Goal: Task Accomplishment & Management: Manage account settings

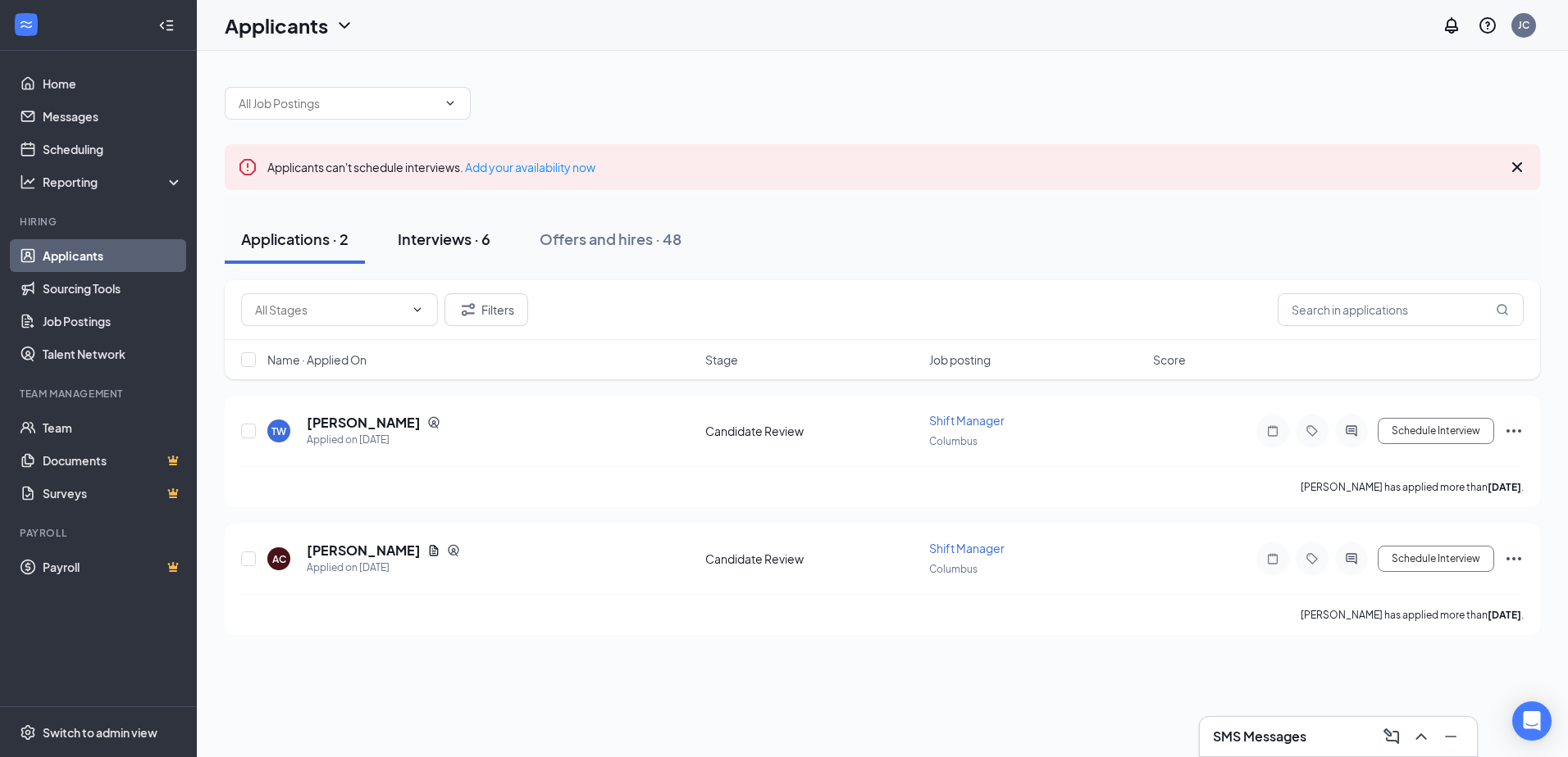
click at [455, 243] on div "Interviews · 6" at bounding box center [444, 239] width 93 height 21
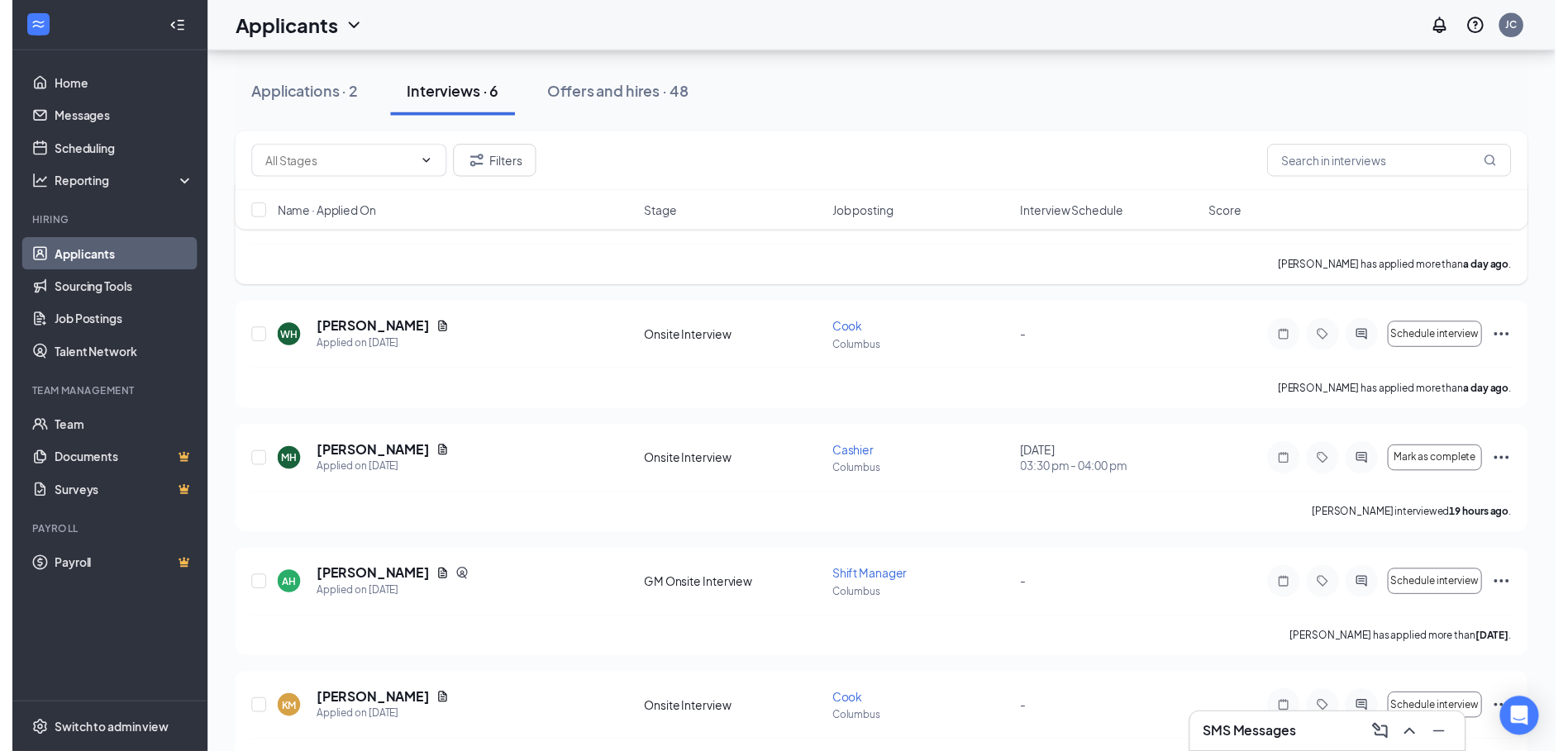
scroll to position [248, 0]
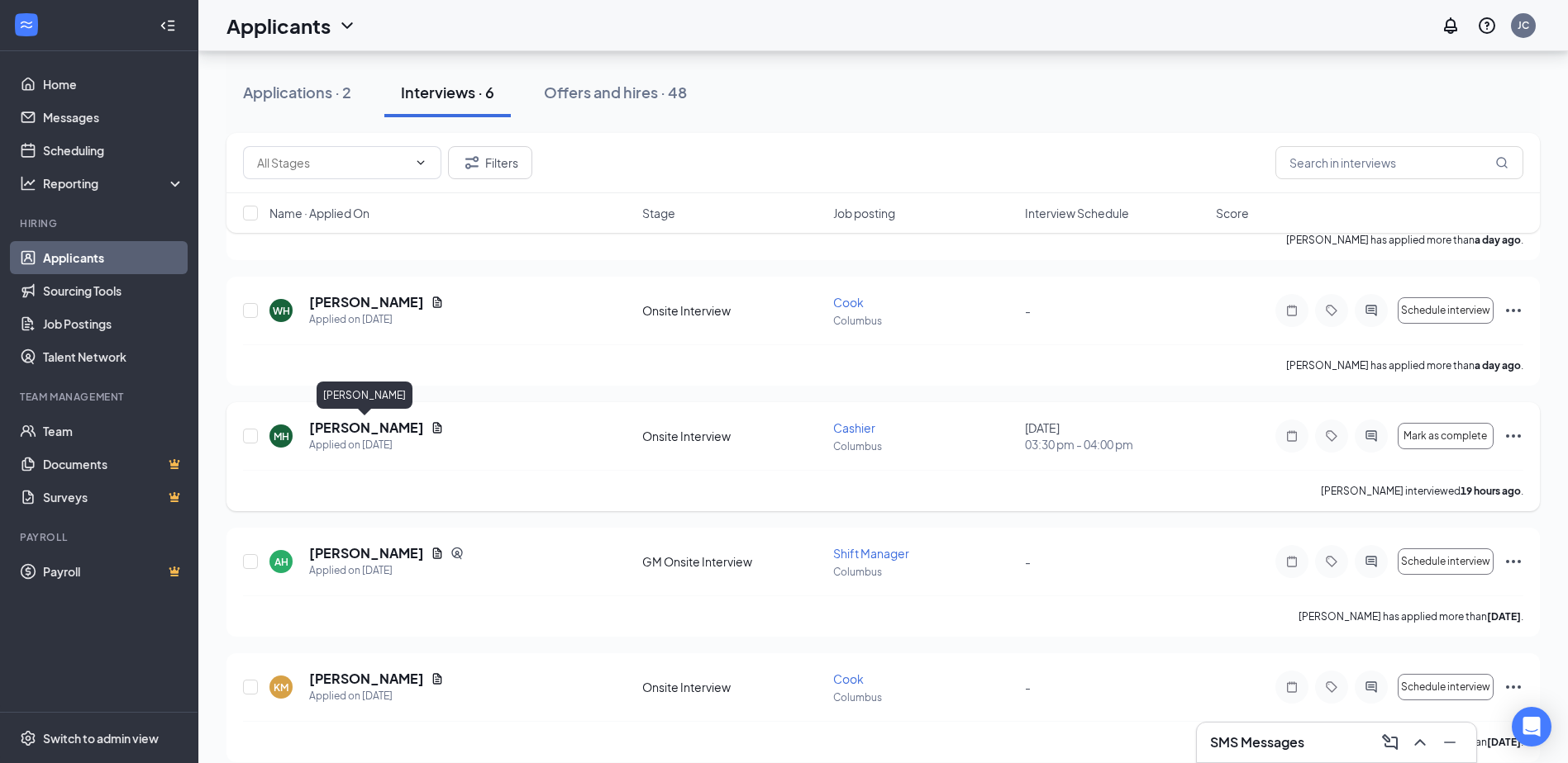
click at [373, 431] on h5 "[PERSON_NAME]" at bounding box center [366, 427] width 115 height 18
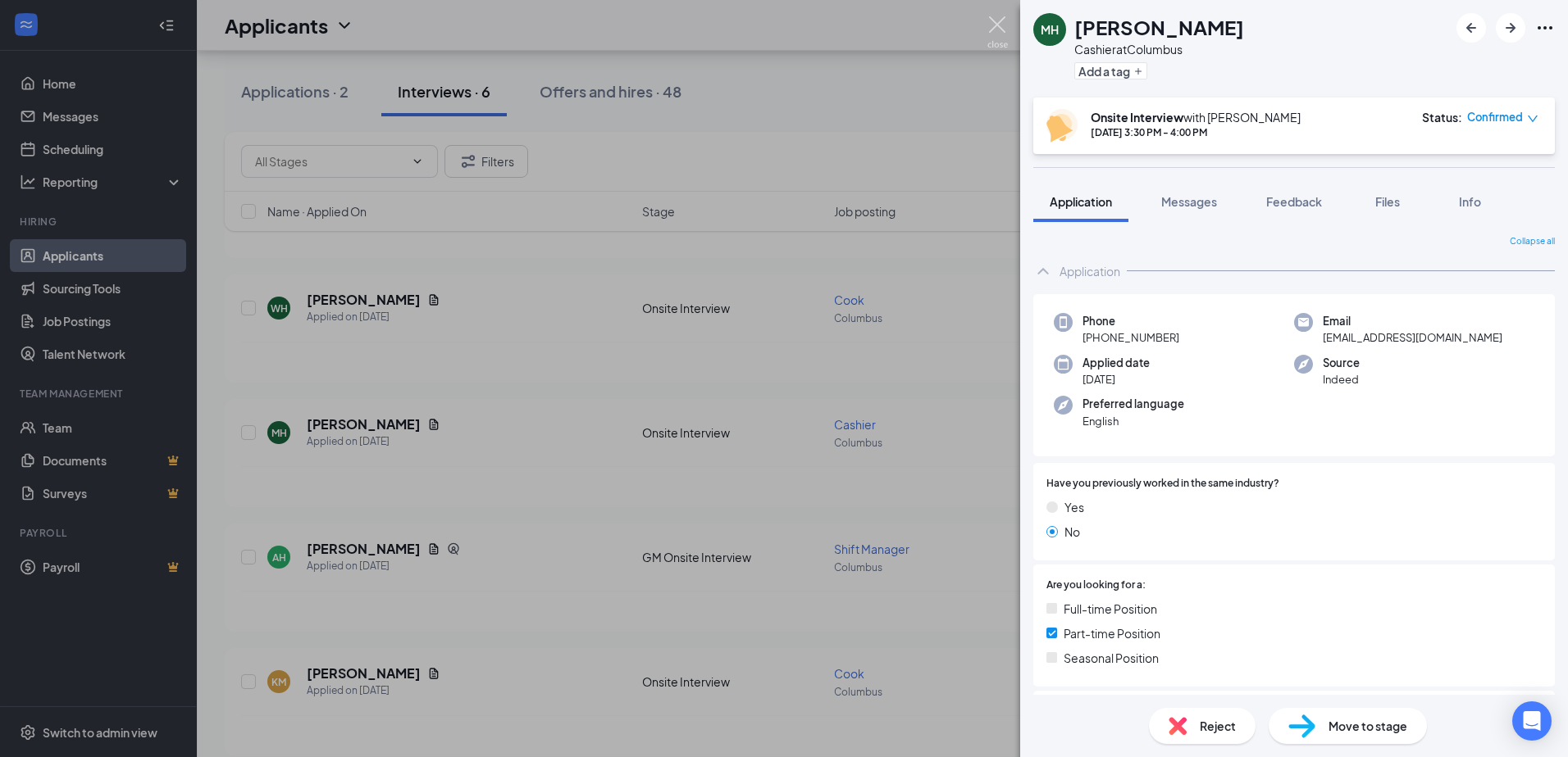
click at [1001, 35] on img at bounding box center [998, 32] width 21 height 32
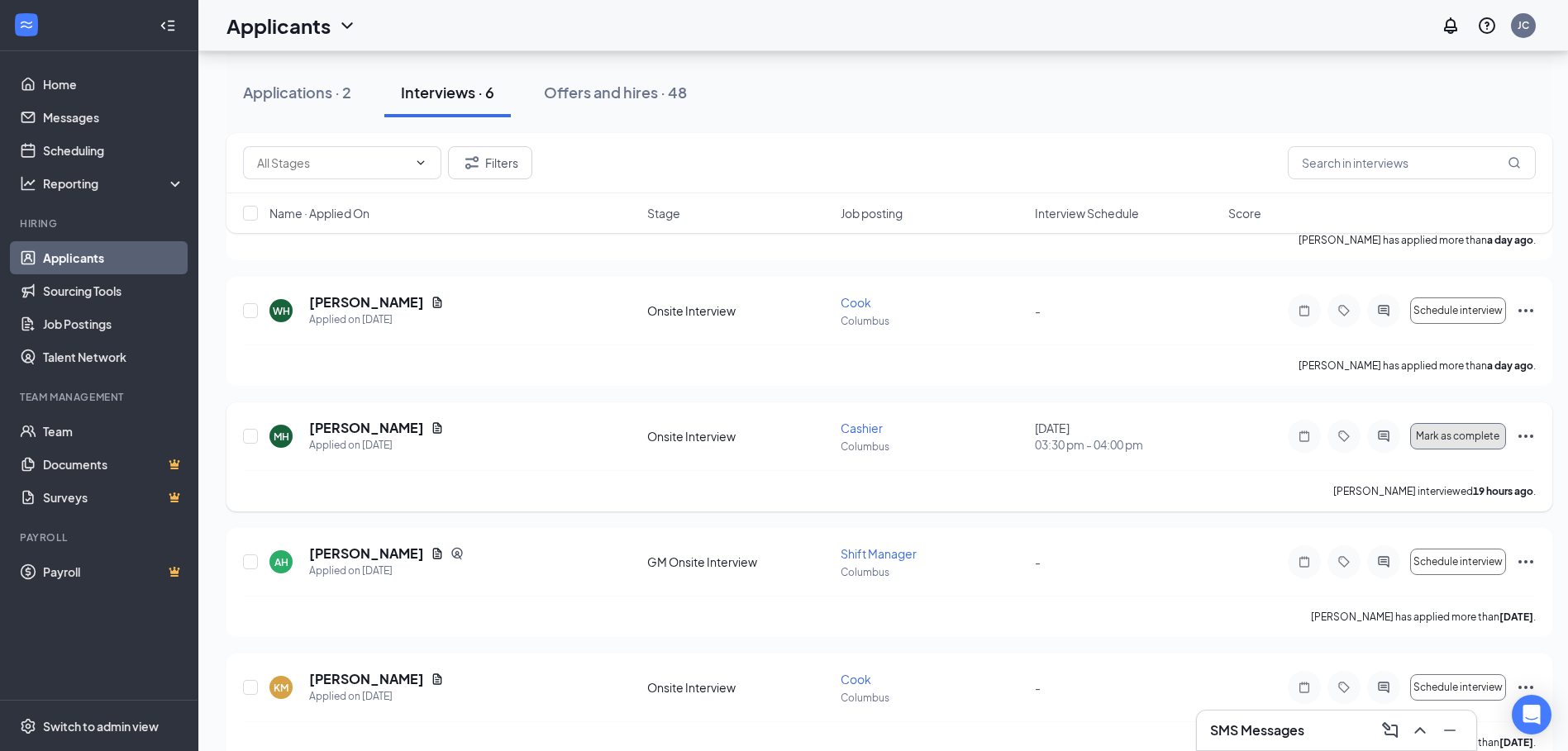
click at [1469, 434] on span "Mark as complete" at bounding box center [1458, 436] width 84 height 11
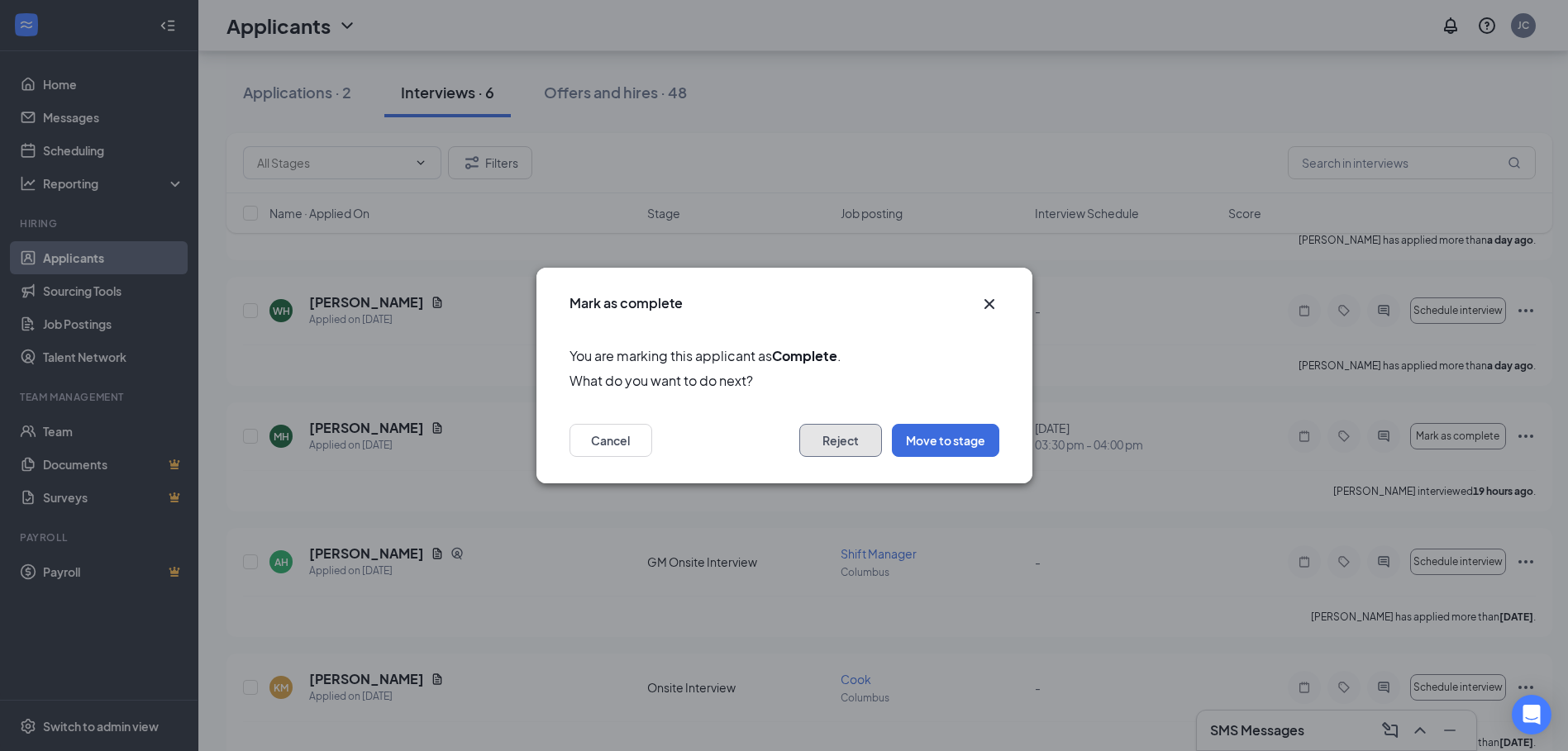
click at [846, 436] on button "Reject" at bounding box center [840, 440] width 83 height 33
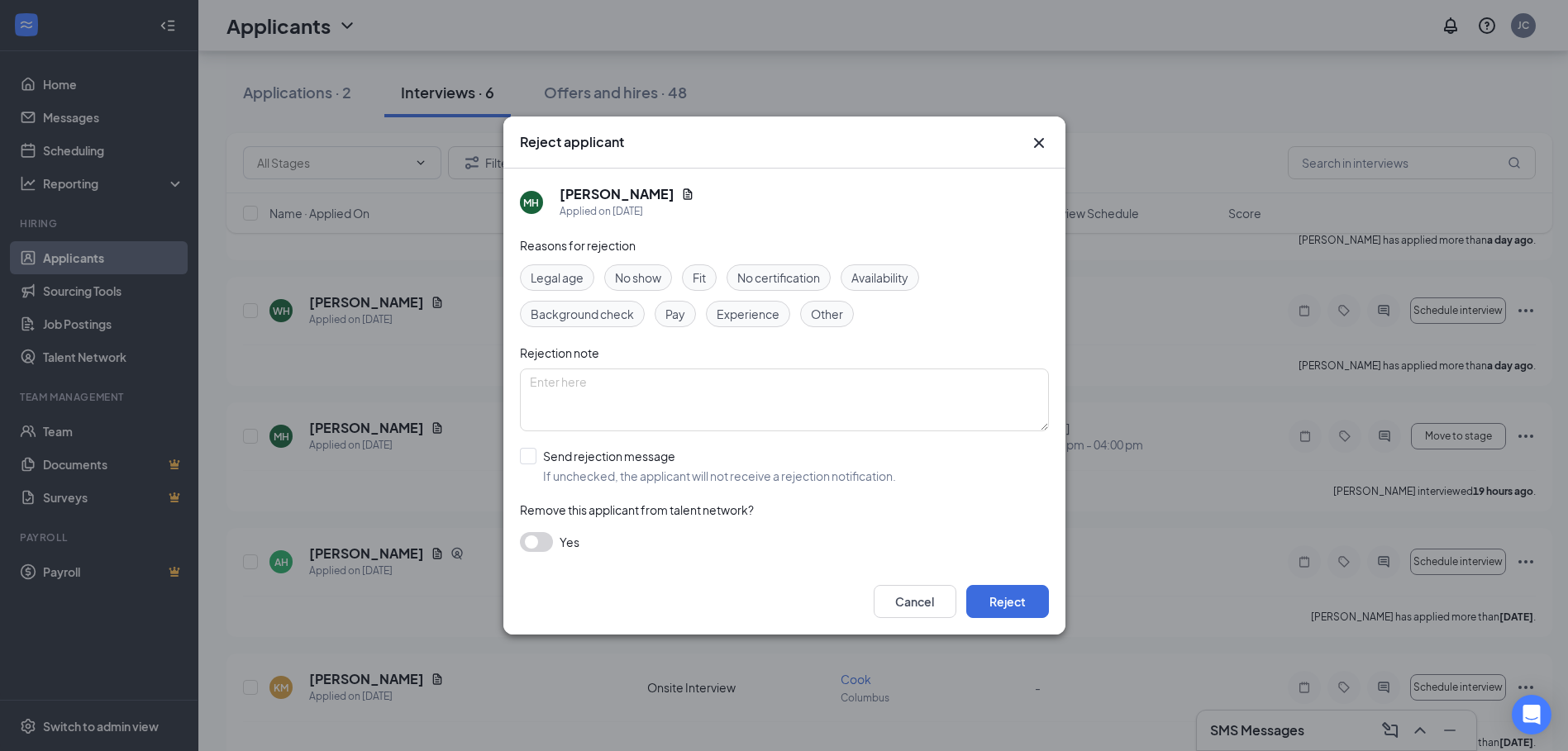
click at [895, 281] on span "Availability" at bounding box center [880, 277] width 57 height 18
click at [1025, 606] on button "Reject" at bounding box center [1008, 602] width 83 height 33
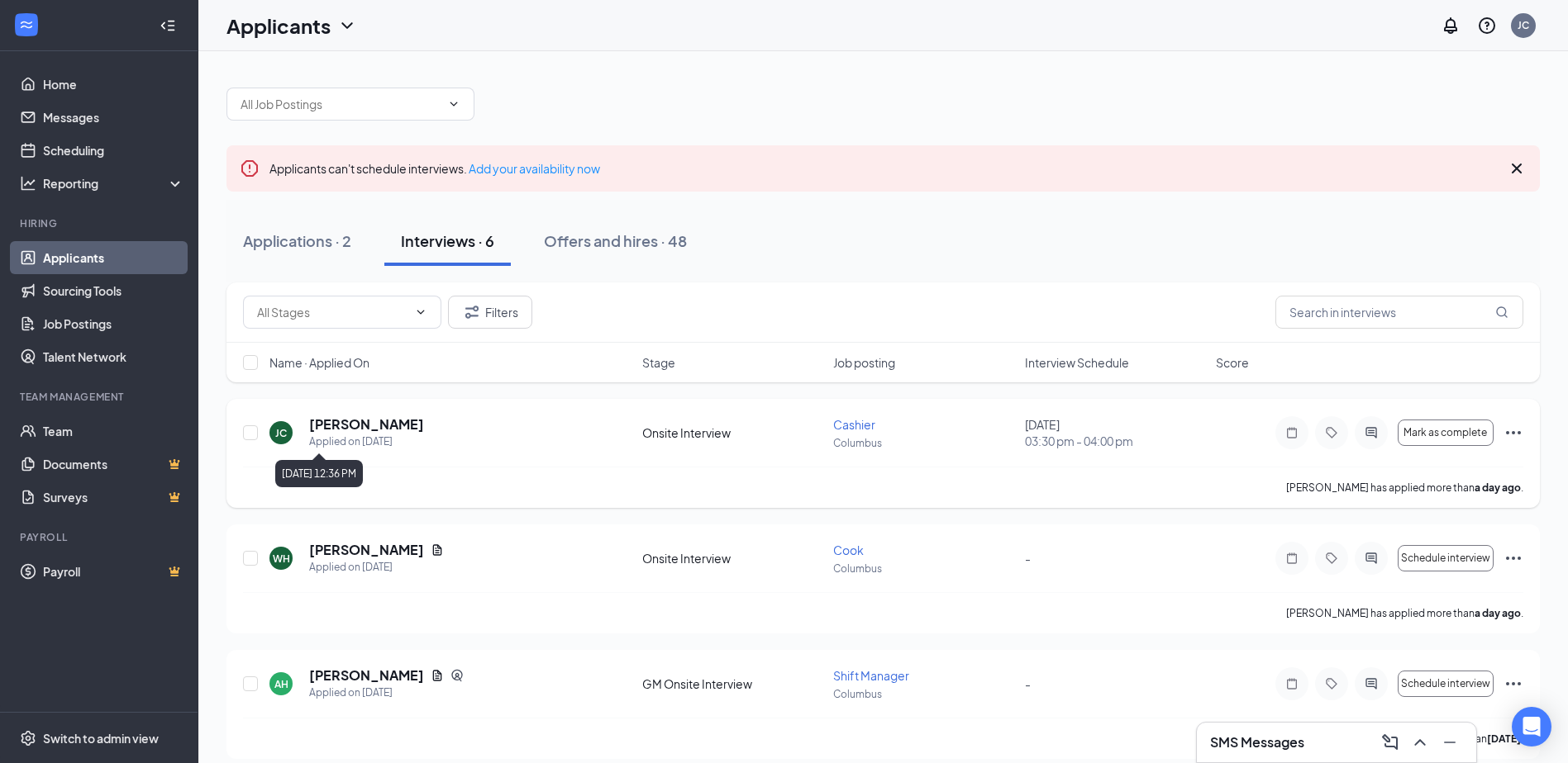
click at [339, 434] on div "Applied on [DATE]" at bounding box center [366, 441] width 115 height 17
click at [370, 419] on h5 "[PERSON_NAME]" at bounding box center [366, 425] width 115 height 18
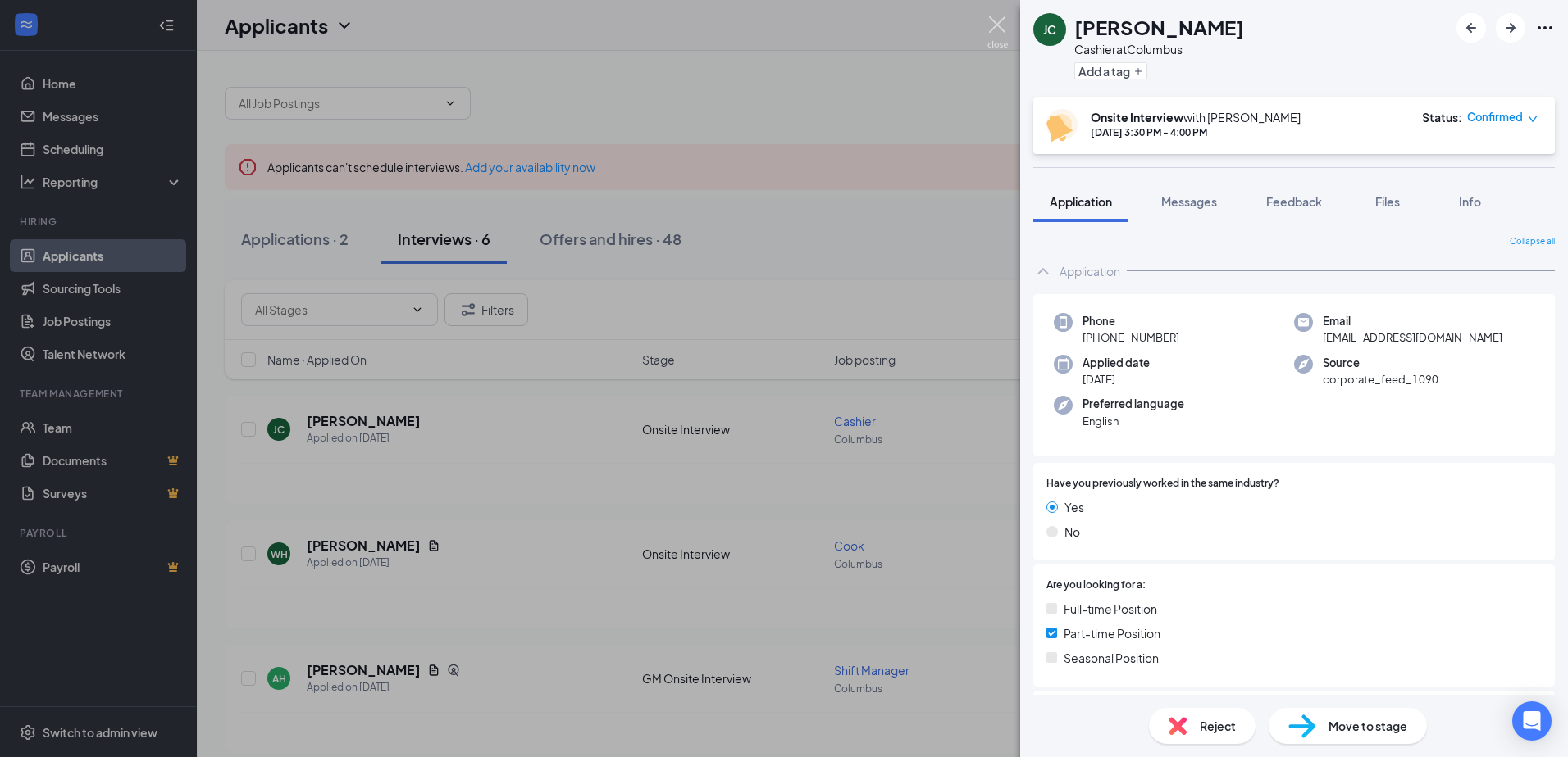
click at [998, 29] on img at bounding box center [998, 32] width 21 height 32
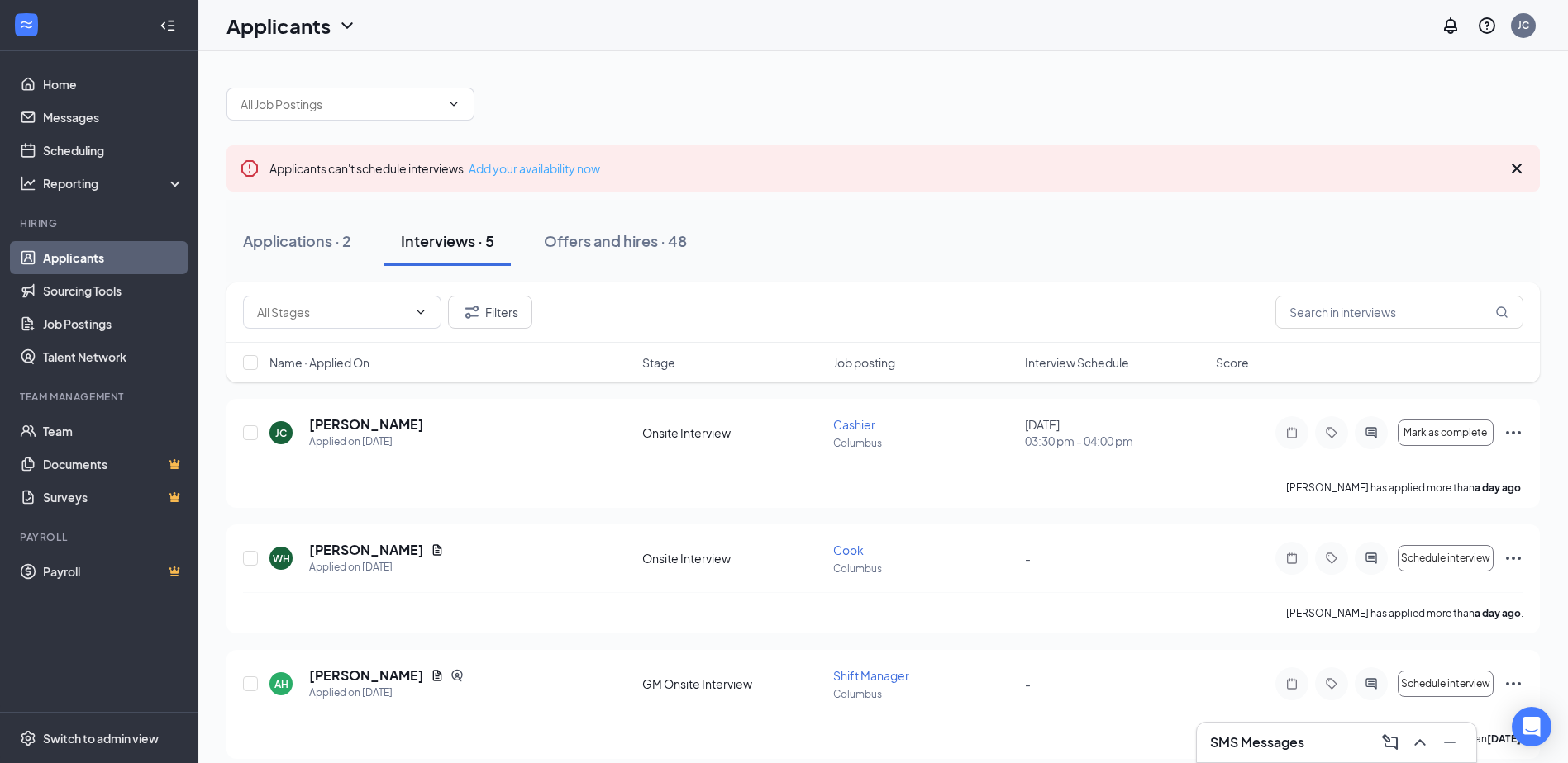
click at [548, 169] on link "Add your availability now" at bounding box center [534, 168] width 132 height 15
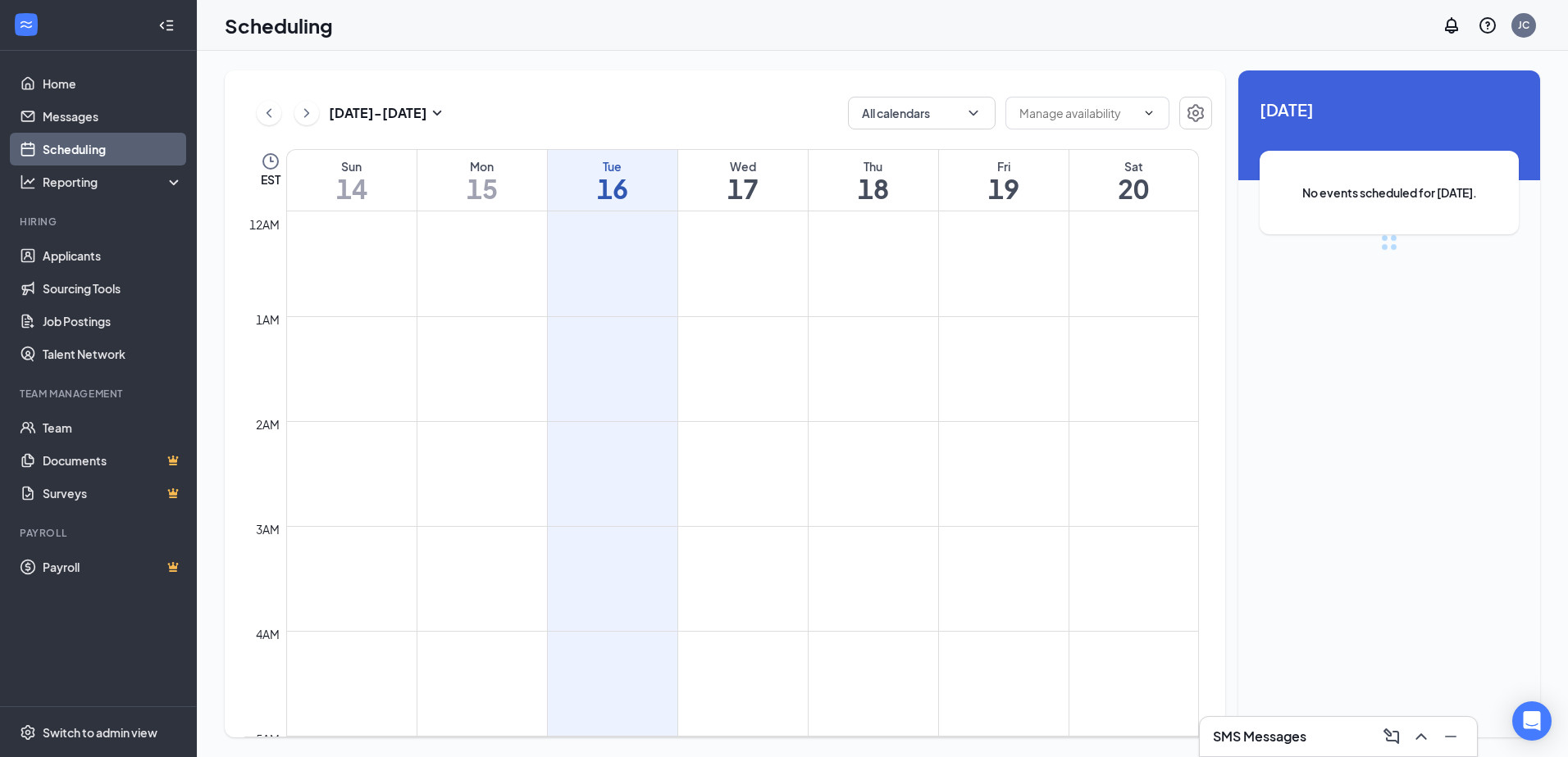
scroll to position [805, 0]
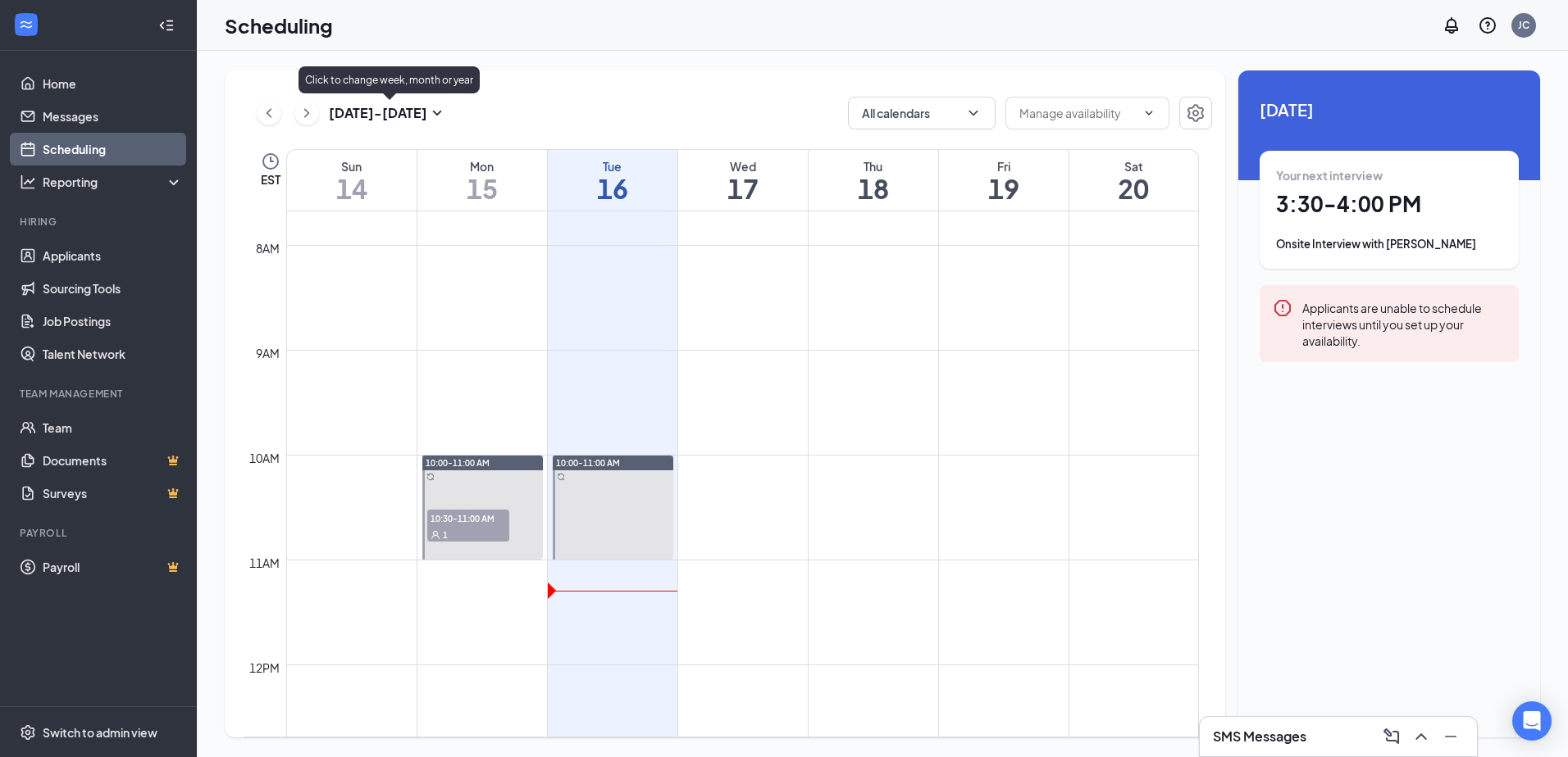
click at [442, 113] on icon "SmallChevronDown" at bounding box center [437, 112] width 20 height 20
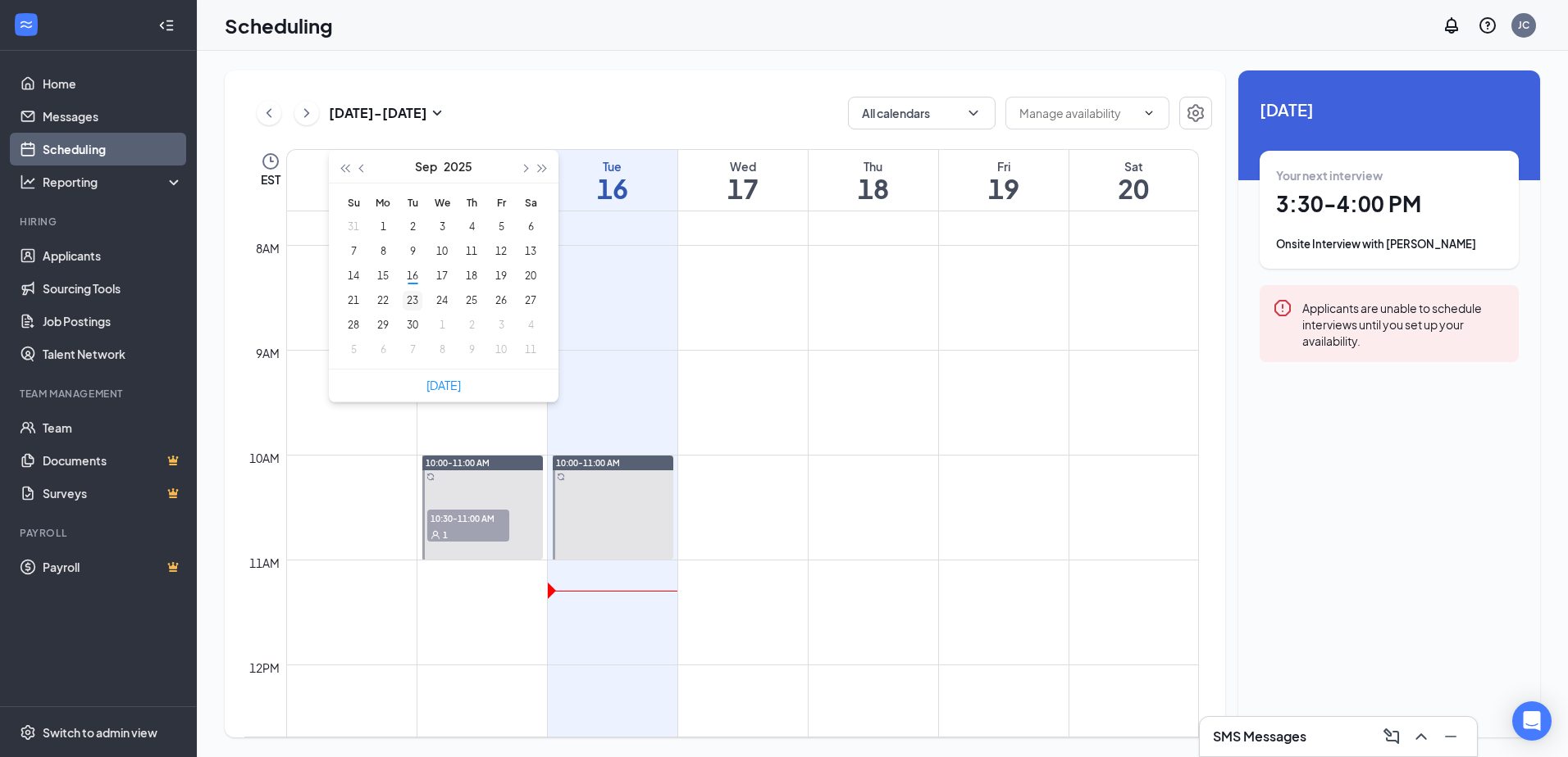
type input "[DATE]"
click at [411, 298] on div "23" at bounding box center [412, 300] width 20 height 20
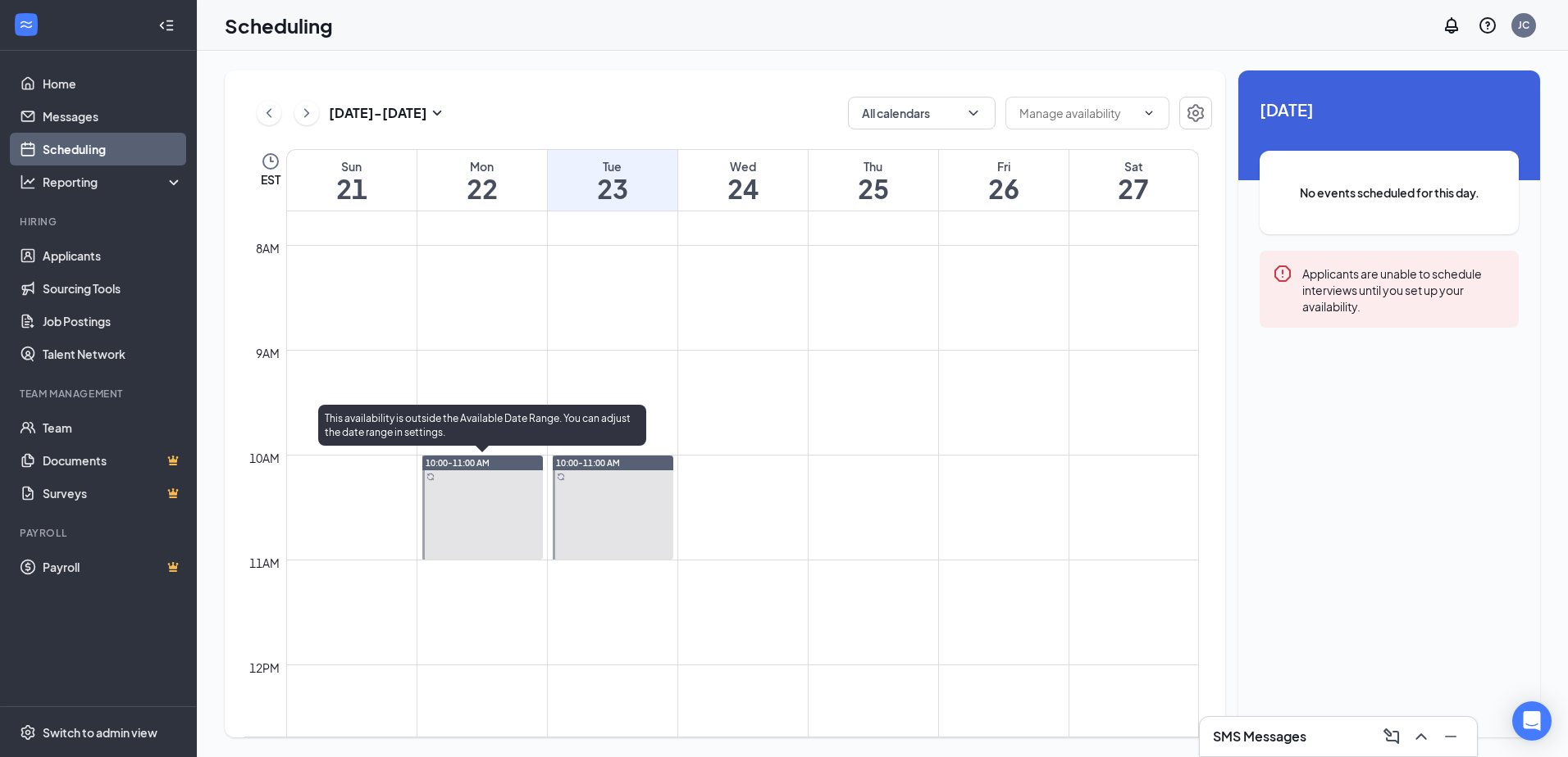
click at [486, 497] on div at bounding box center [482, 508] width 120 height 104
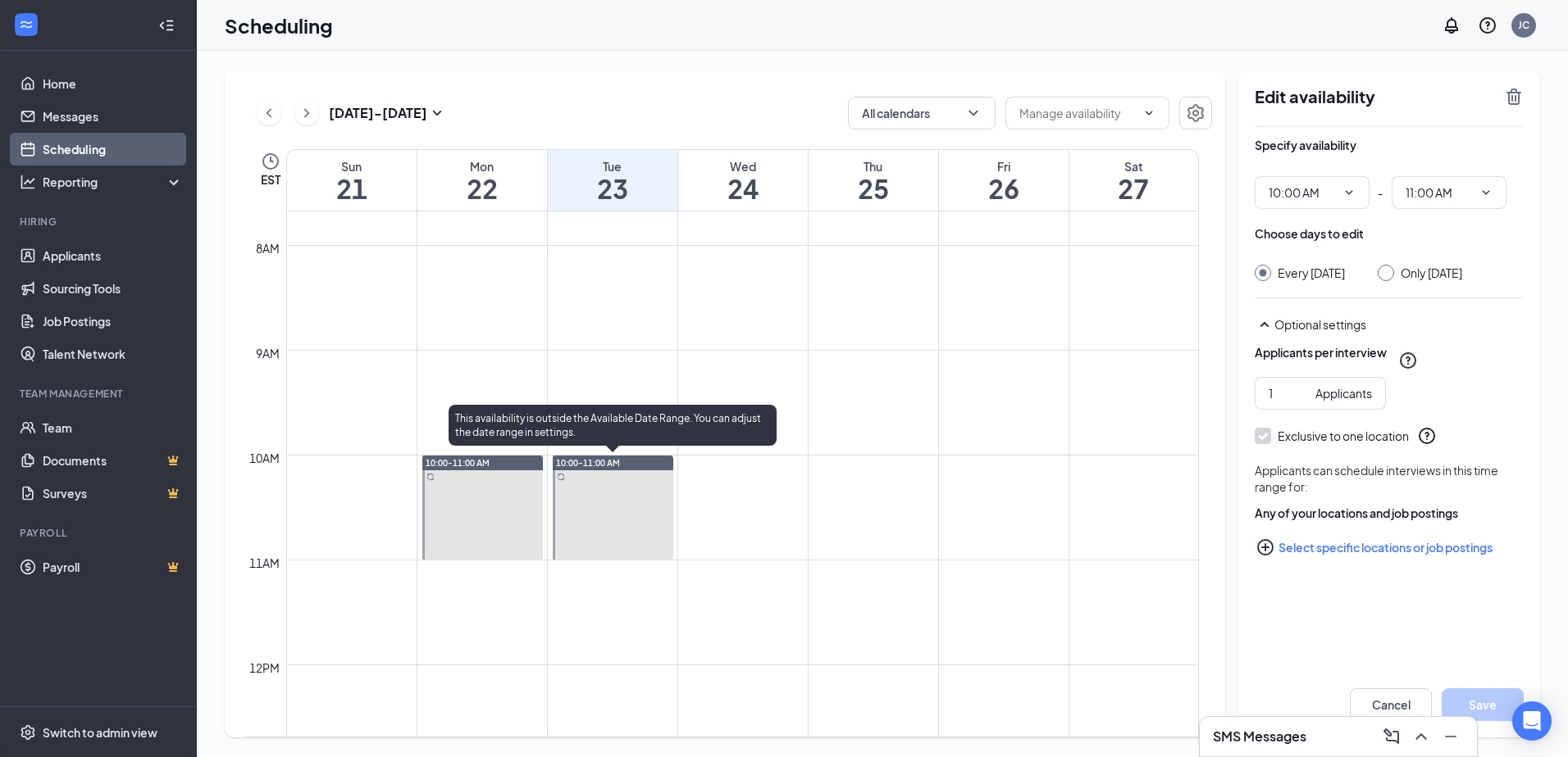
click at [575, 502] on div at bounding box center [613, 508] width 120 height 104
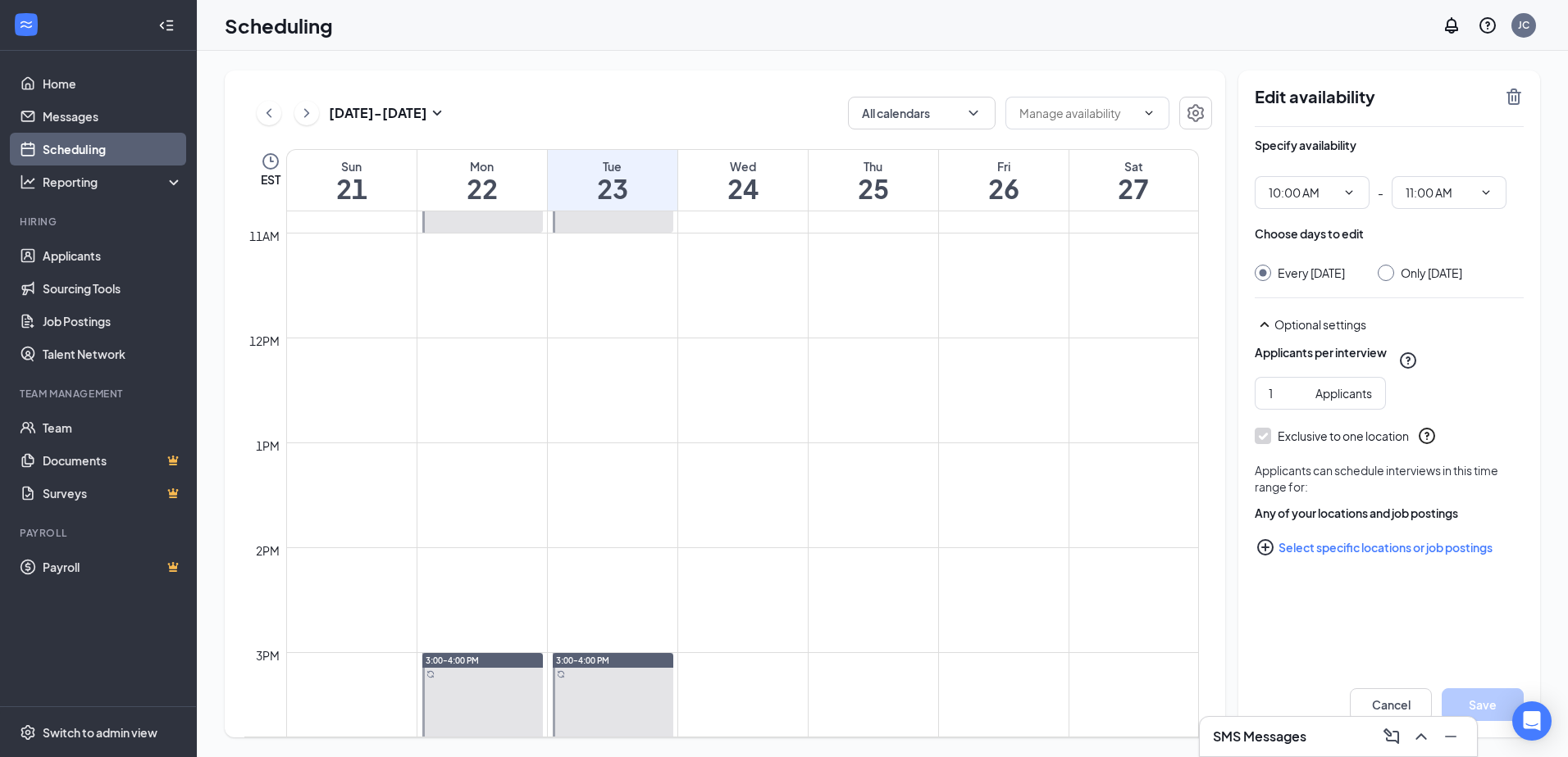
scroll to position [1052, 0]
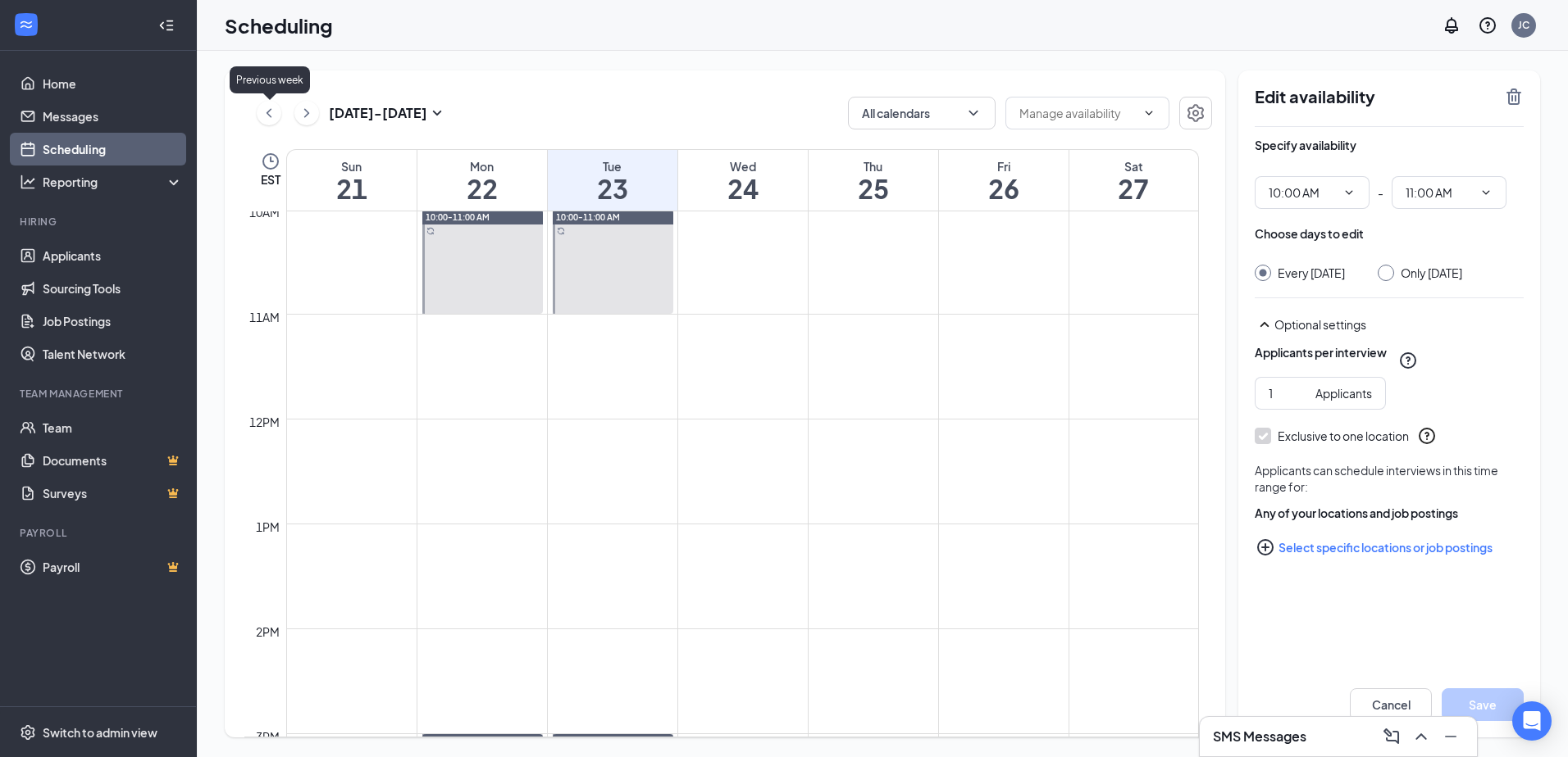
click at [267, 107] on icon "ChevronLeft" at bounding box center [268, 112] width 16 height 20
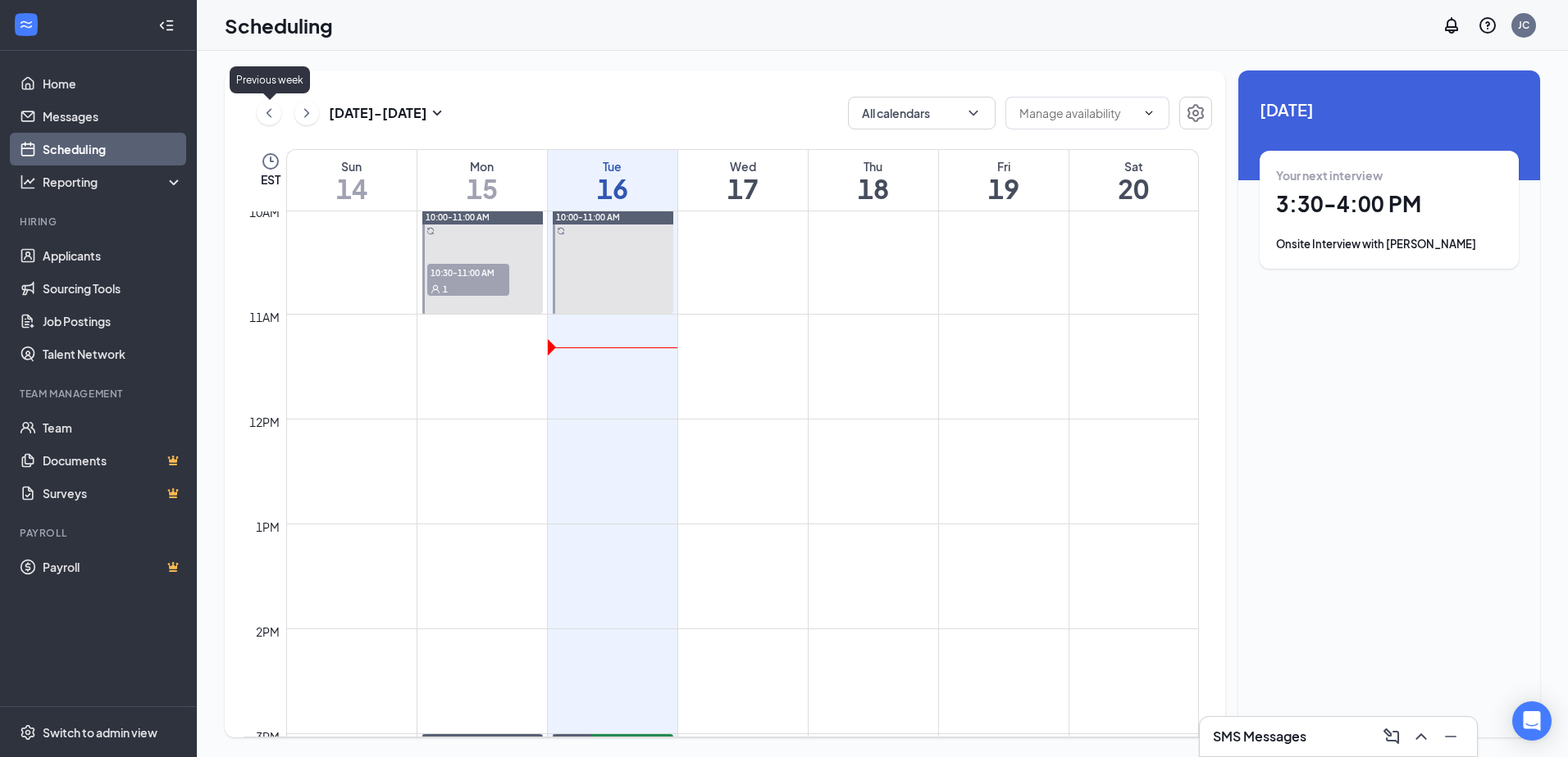
scroll to position [805, 0]
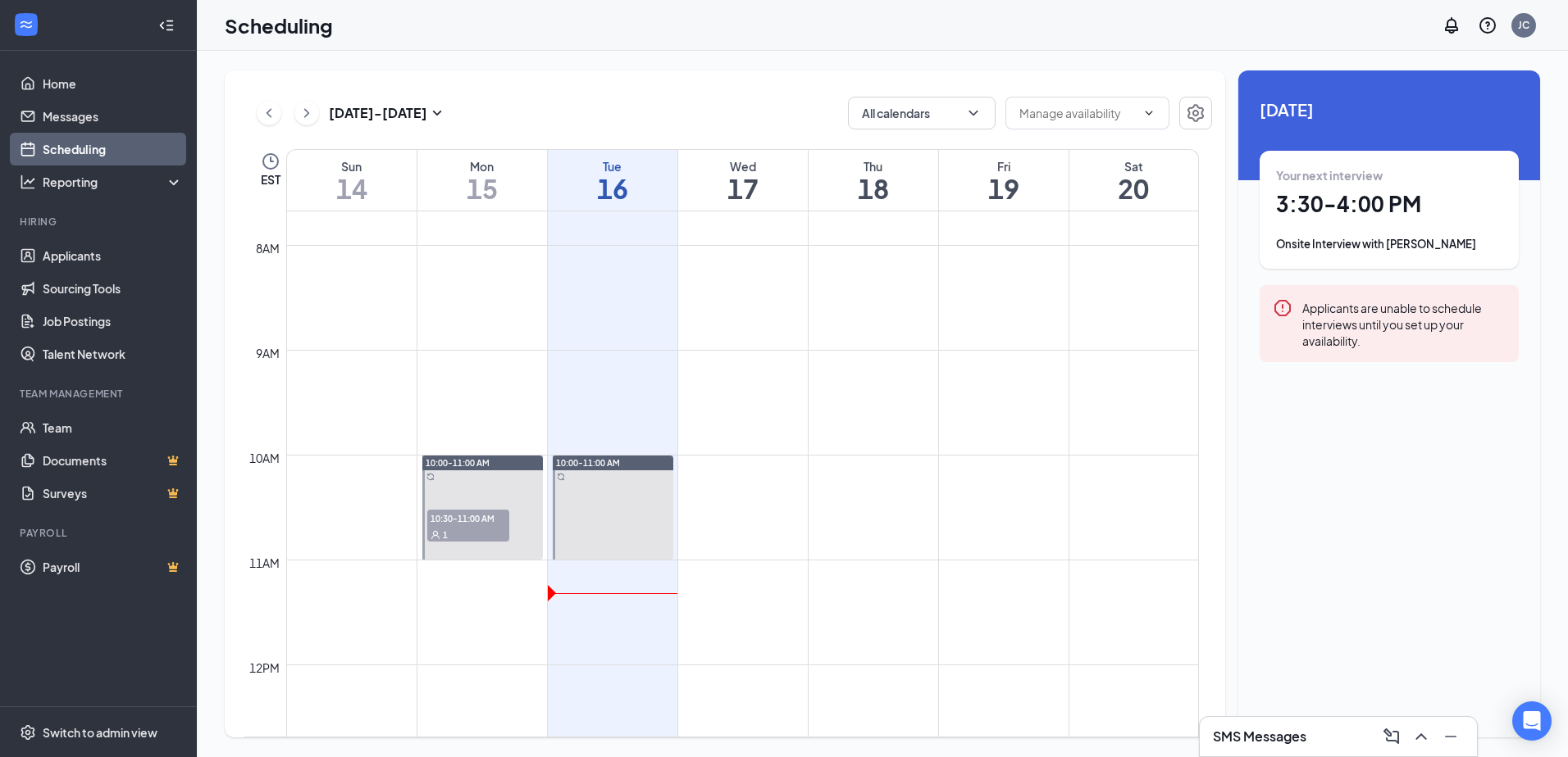
click at [1282, 306] on icon "Error" at bounding box center [1282, 308] width 16 height 16
click at [1375, 309] on div "Applicants are unable to schedule interviews until you set up your availability." at bounding box center [1404, 324] width 203 height 51
click at [1430, 741] on icon "ChevronUp" at bounding box center [1421, 736] width 20 height 20
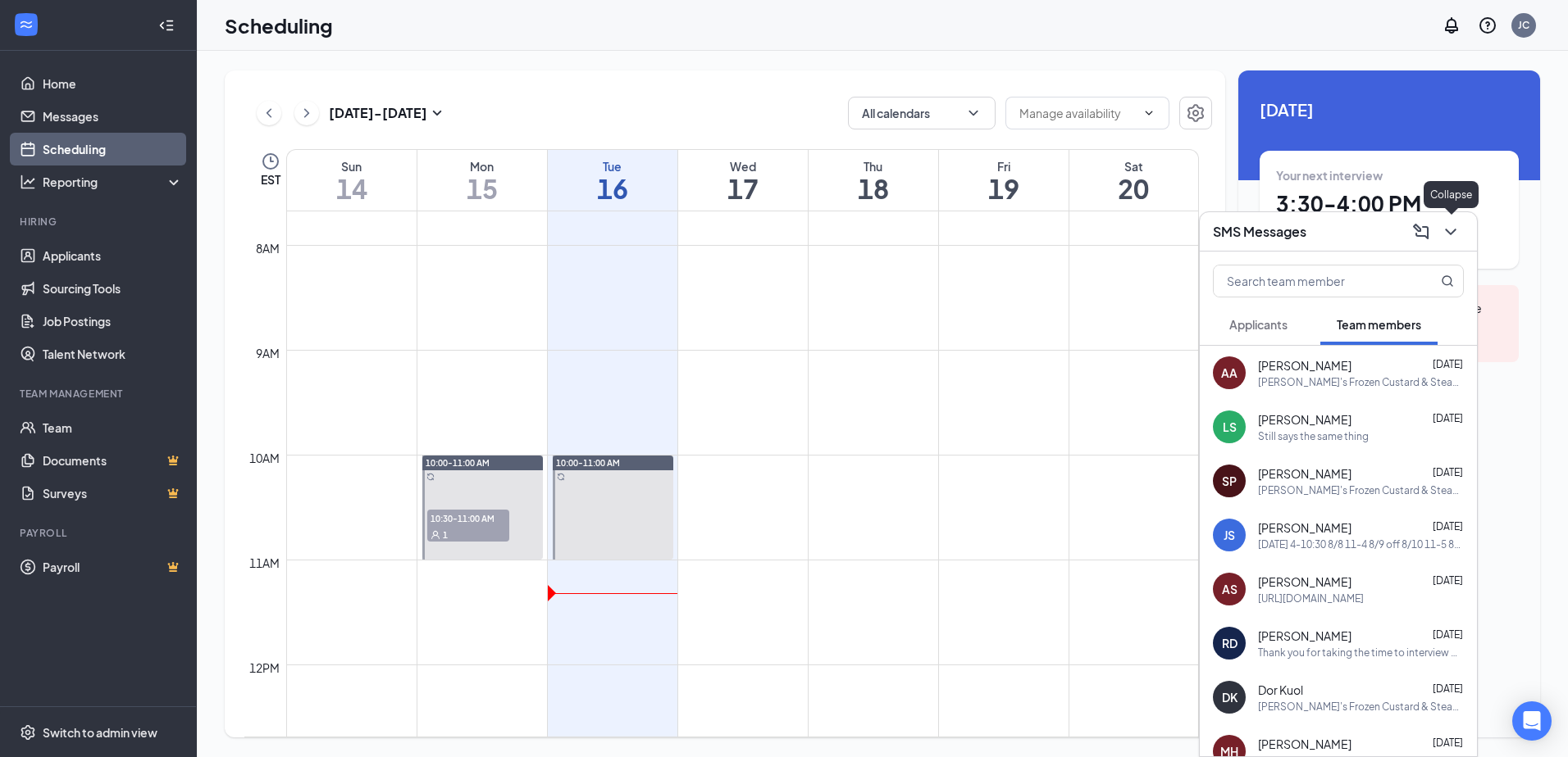
click at [1448, 234] on icon "ChevronDown" at bounding box center [1450, 232] width 20 height 20
